Goal: Navigation & Orientation: Find specific page/section

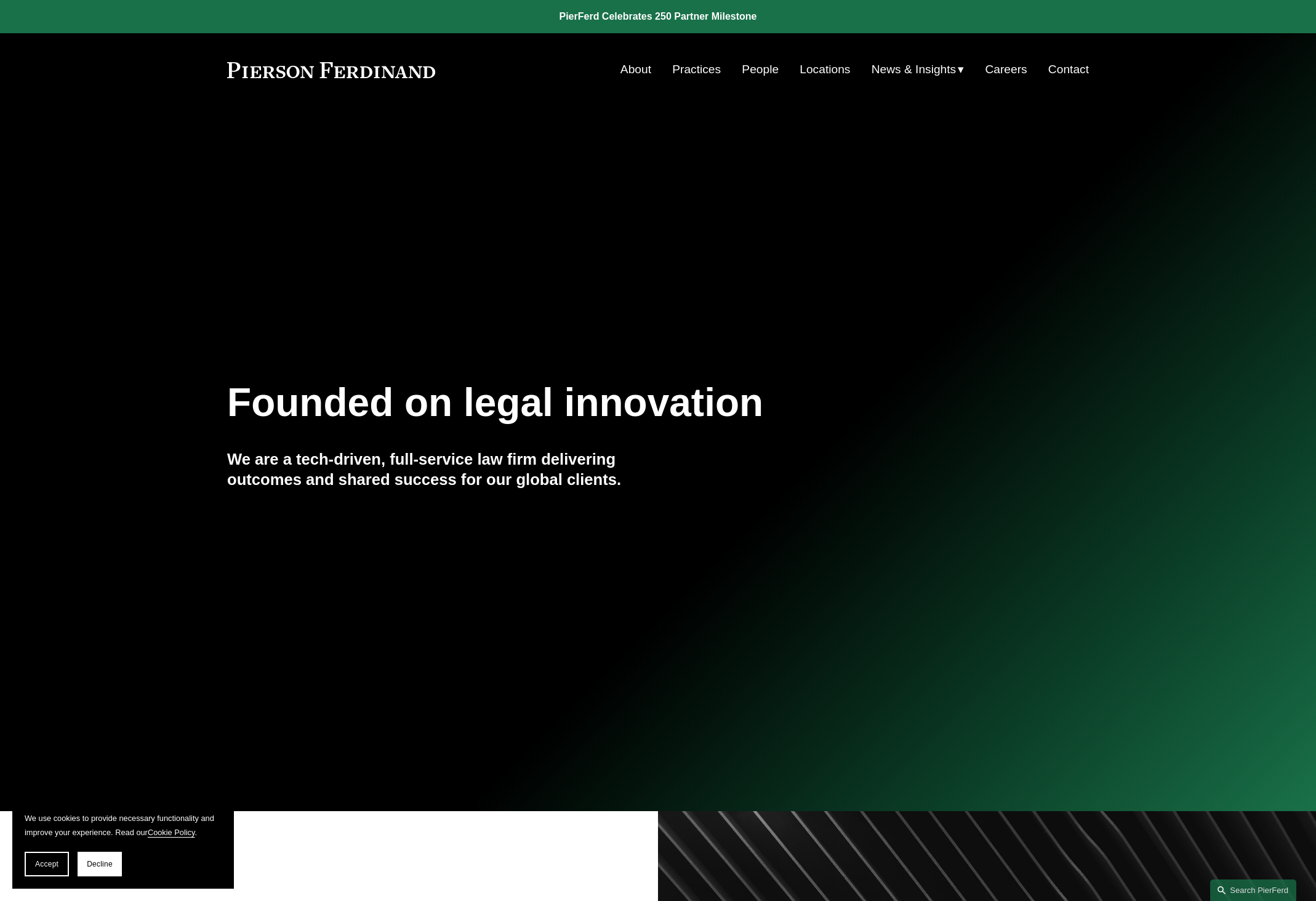
click at [704, 75] on link "Practices" at bounding box center [696, 70] width 48 height 24
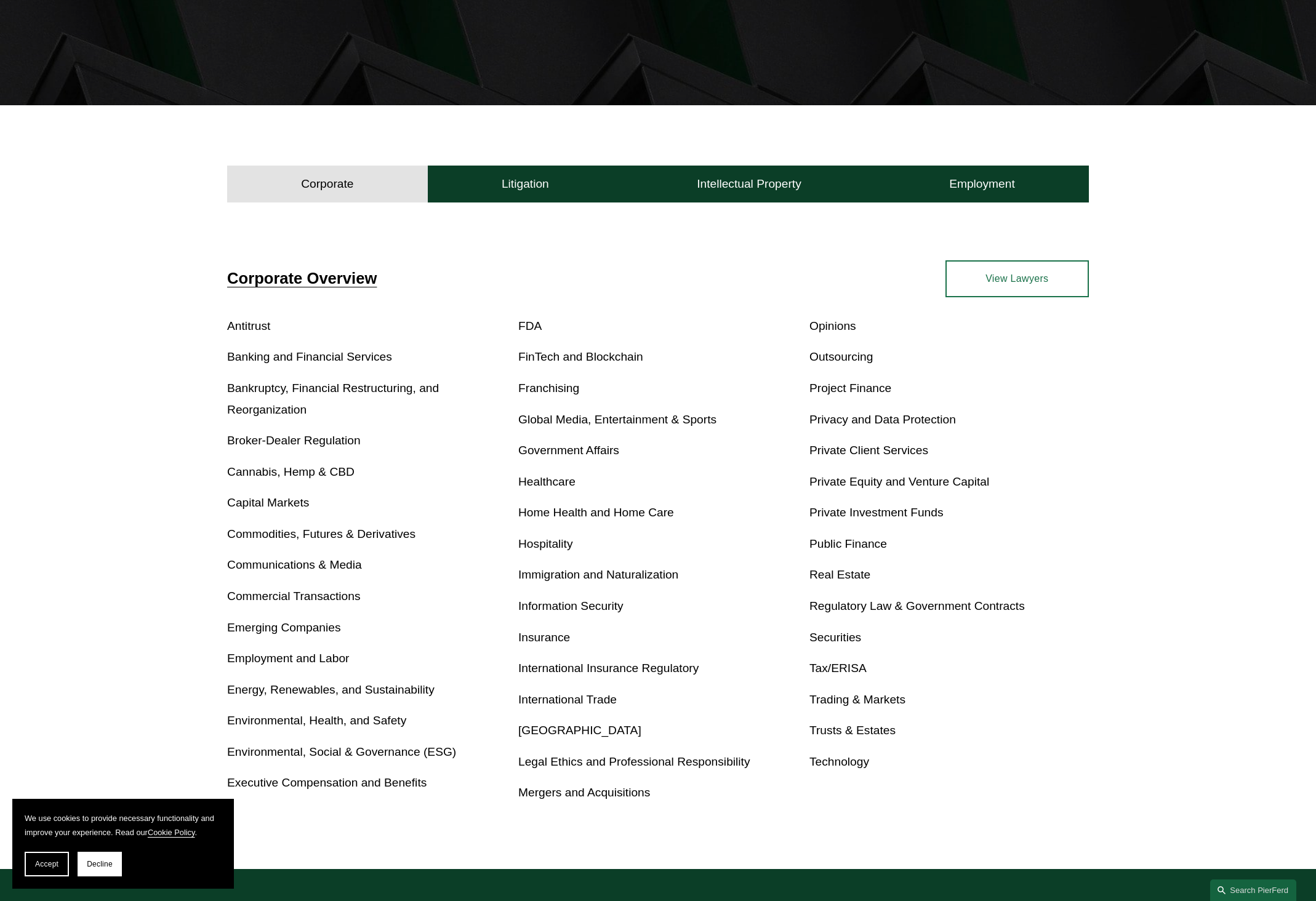
scroll to position [281, 0]
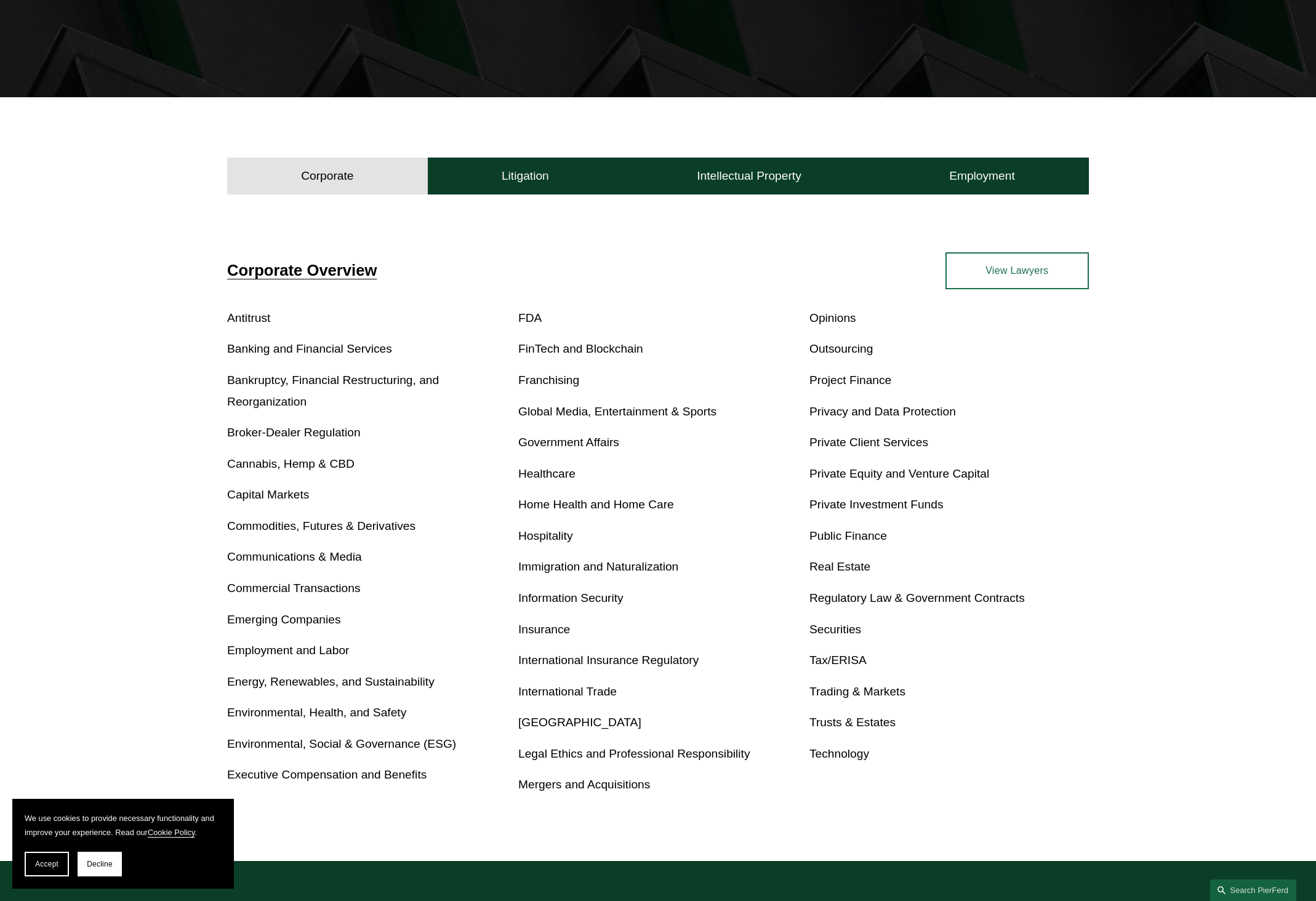
click at [592, 411] on link "Global Media, Entertainment & Sports" at bounding box center [617, 411] width 198 height 13
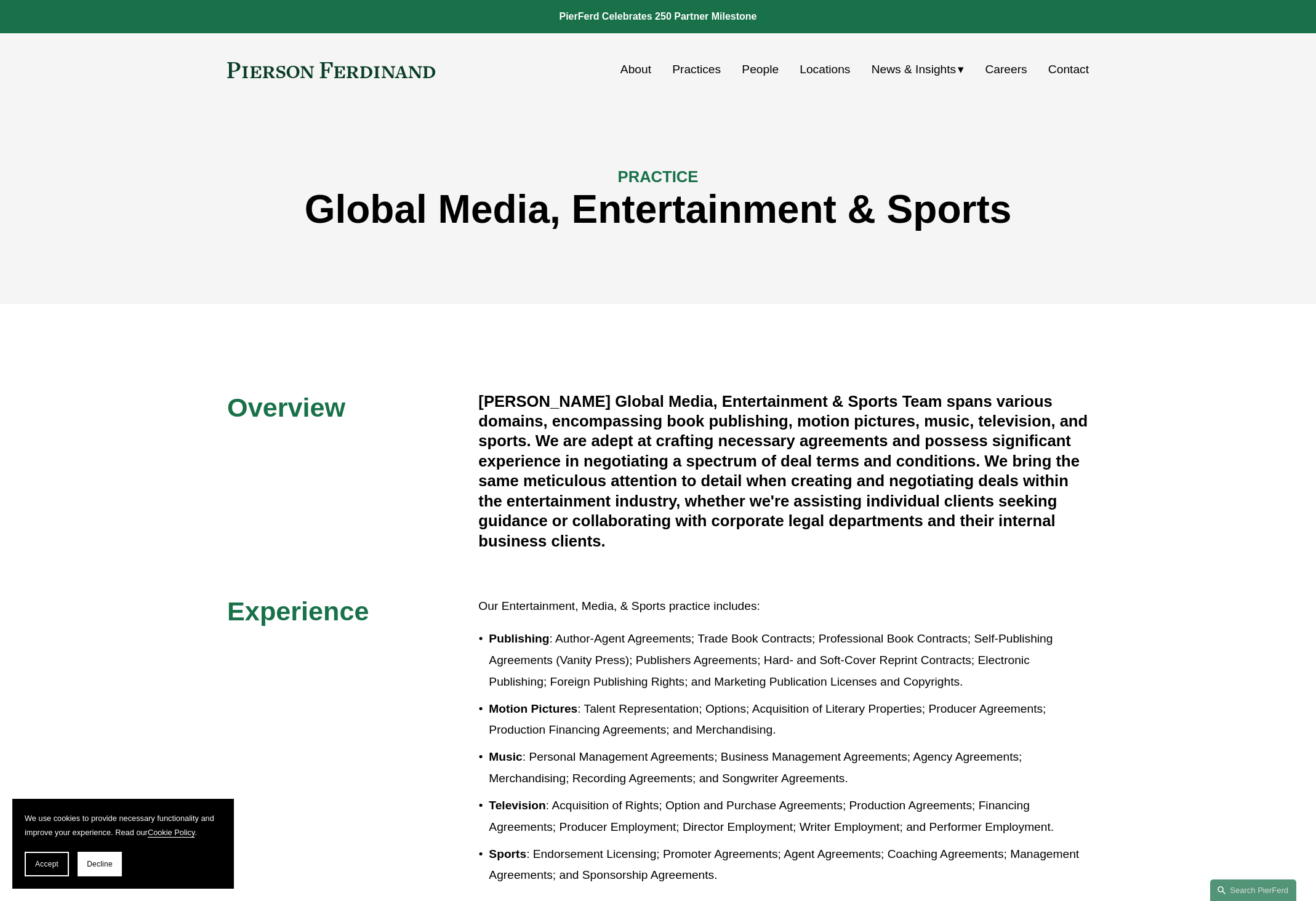
click at [1010, 71] on link "Careers" at bounding box center [1005, 70] width 42 height 24
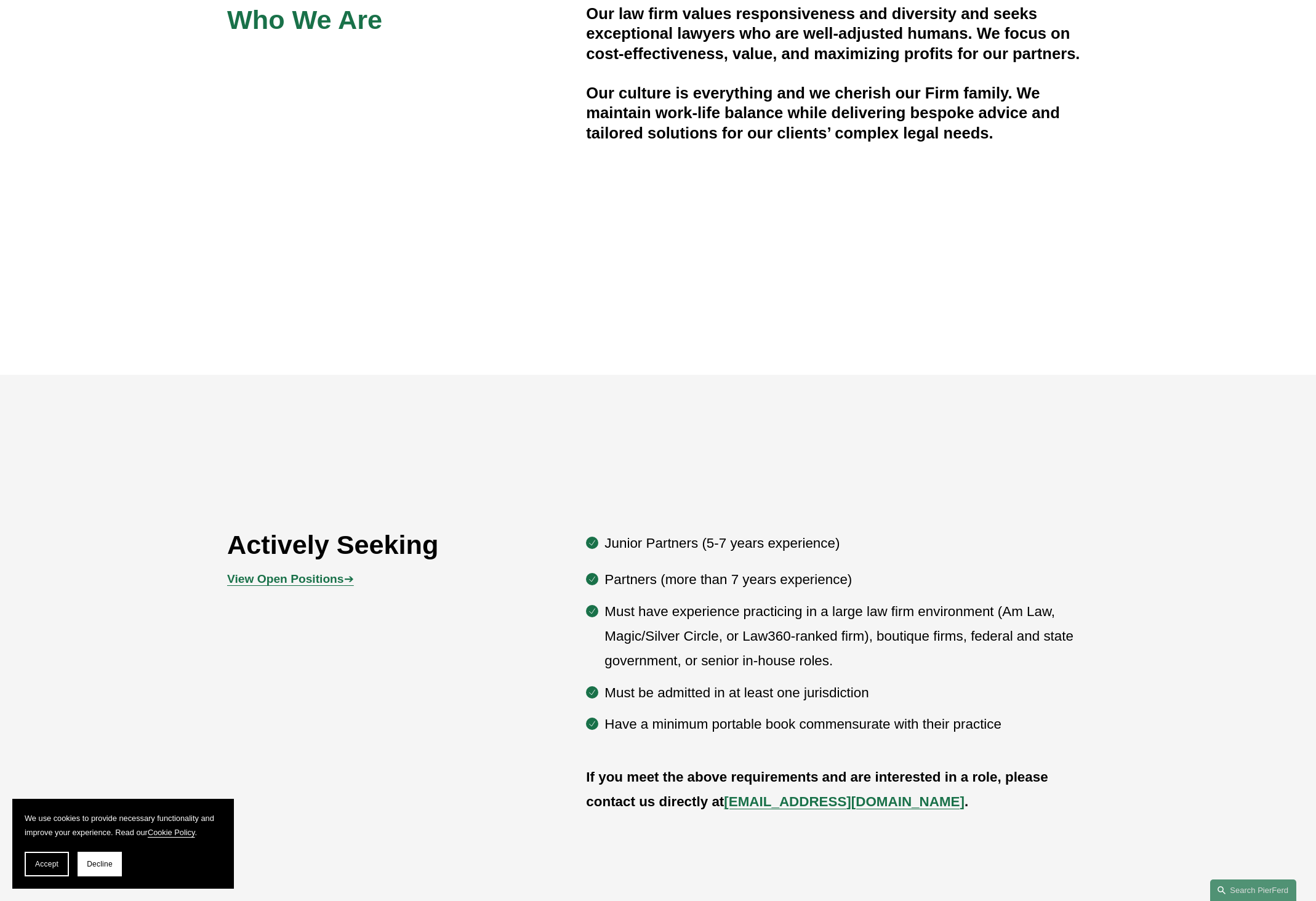
scroll to position [600, 0]
